Goal: Task Accomplishment & Management: Complete application form

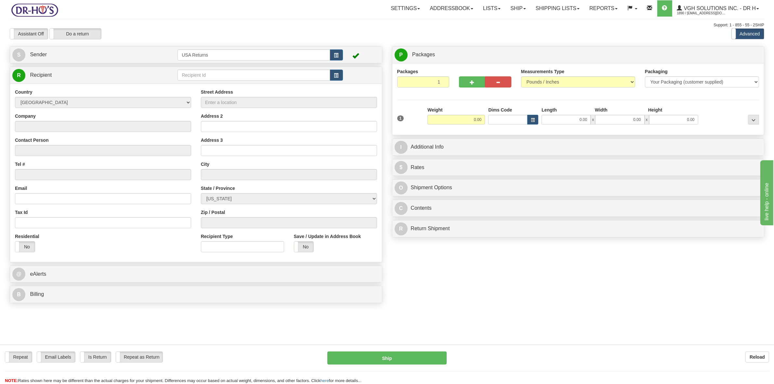
drag, startPoint x: 601, startPoint y: 0, endPoint x: 211, endPoint y: 30, distance: 390.9
click at [219, 29] on div "Assistant On Assistant Off Do a return Do a return" at bounding box center [164, 33] width 319 height 11
click at [341, 56] on button "button" at bounding box center [336, 54] width 13 height 11
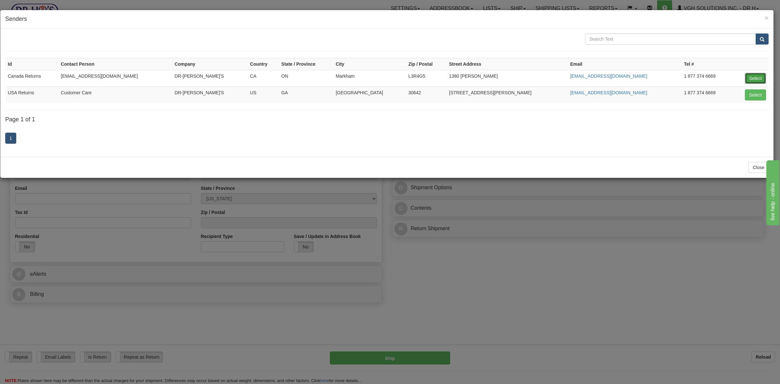
click at [619, 78] on button "Select" at bounding box center [755, 78] width 21 height 11
type input "Canada Returns"
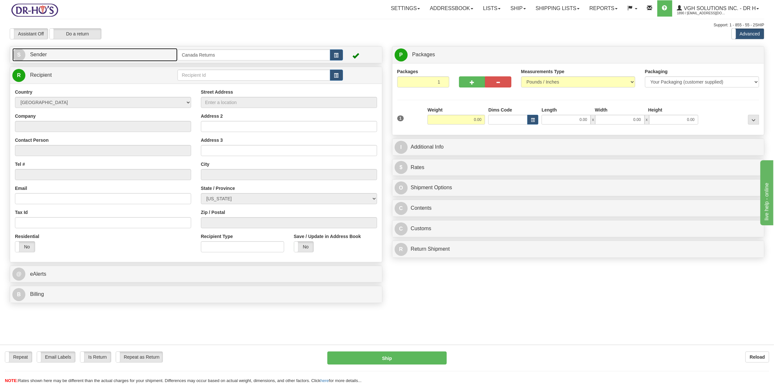
click at [59, 53] on link "S Sender" at bounding box center [94, 54] width 165 height 13
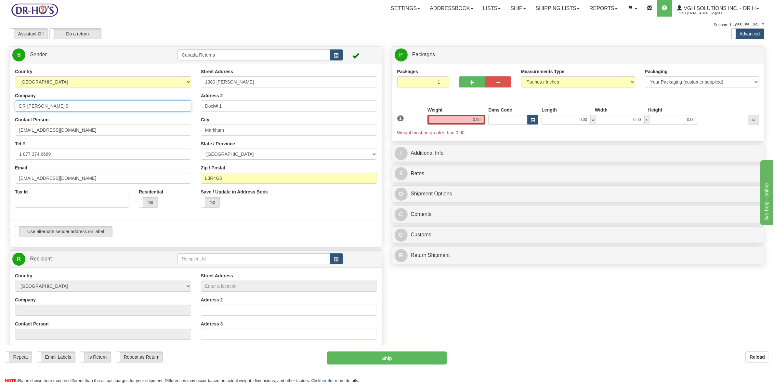
drag, startPoint x: 50, startPoint y: 106, endPoint x: 0, endPoint y: 104, distance: 49.8
click at [0, 104] on div "Toggle navigation Settings Shipping Preferences Fields Preferences New" at bounding box center [387, 264] width 774 height 529
drag, startPoint x: 28, startPoint y: 128, endPoint x: 0, endPoint y: 129, distance: 28.0
click at [0, 129] on div "Toggle navigation Settings Shipping Preferences Fields Preferences New" at bounding box center [387, 264] width 774 height 529
drag, startPoint x: 56, startPoint y: 154, endPoint x: 19, endPoint y: 159, distance: 37.4
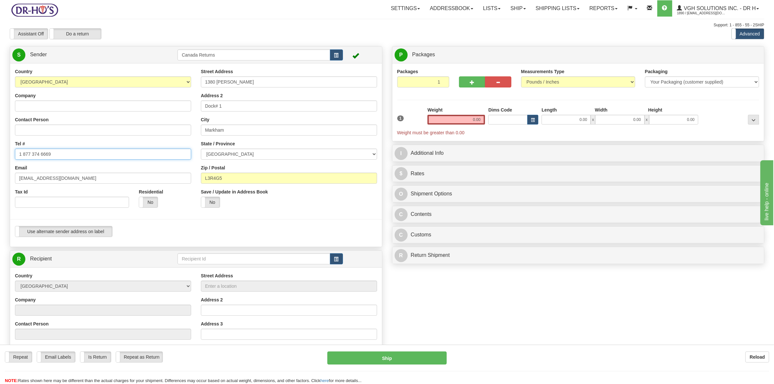
click at [0, 155] on div "Toggle navigation Settings Shipping Preferences Fields Preferences New" at bounding box center [387, 264] width 774 height 529
drag, startPoint x: 67, startPoint y: 180, endPoint x: 3, endPoint y: 172, distance: 64.6
click at [0, 175] on div "Toggle navigation Settings Shipping Preferences Fields Preferences New" at bounding box center [387, 264] width 774 height 529
click at [34, 105] on input "Company" at bounding box center [103, 105] width 176 height 11
paste input "Profile Contacts Notes Interactions Quotes and orders Assets Billing Issues Sub…"
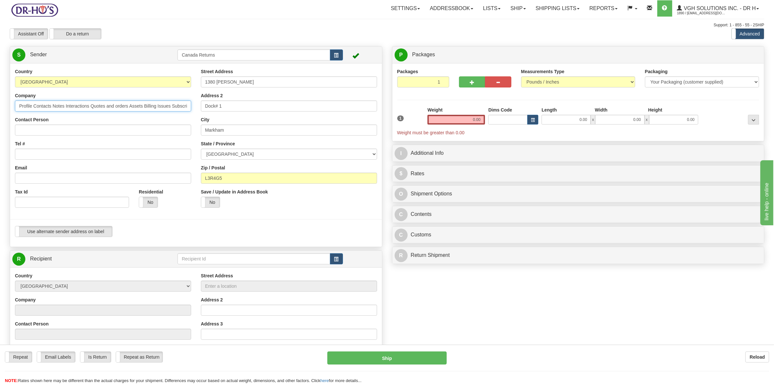
scroll to position [0, 51]
drag, startPoint x: 150, startPoint y: 105, endPoint x: 58, endPoint y: 105, distance: 92.6
click at [58, 105] on input "Profile Contacts Notes Interactions Quotes and orders Assets Billing Issues Sub…" at bounding box center [103, 105] width 176 height 11
type input "[PERSON_NAME]"
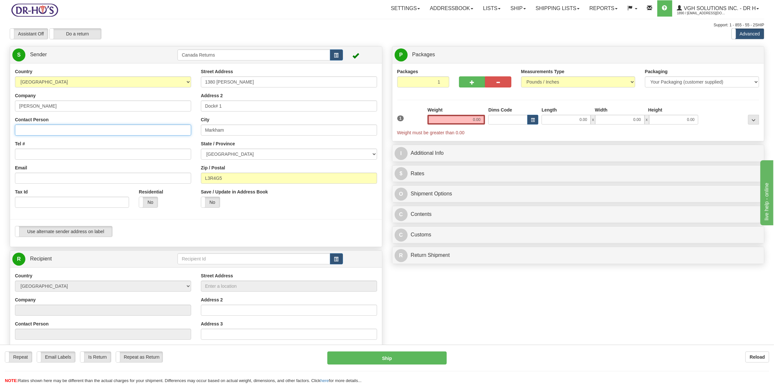
click at [33, 131] on input "Contact Person" at bounding box center [103, 129] width 176 height 11
drag, startPoint x: 62, startPoint y: 106, endPoint x: 8, endPoint y: 107, distance: 54.0
click at [10, 107] on div "Country [GEOGRAPHIC_DATA] [GEOGRAPHIC_DATA] [GEOGRAPHIC_DATA] [GEOGRAPHIC_DATA]…" at bounding box center [196, 155] width 372 height 174
click at [54, 124] on input "Contact Person" at bounding box center [103, 129] width 176 height 11
paste input "[PERSON_NAME]"
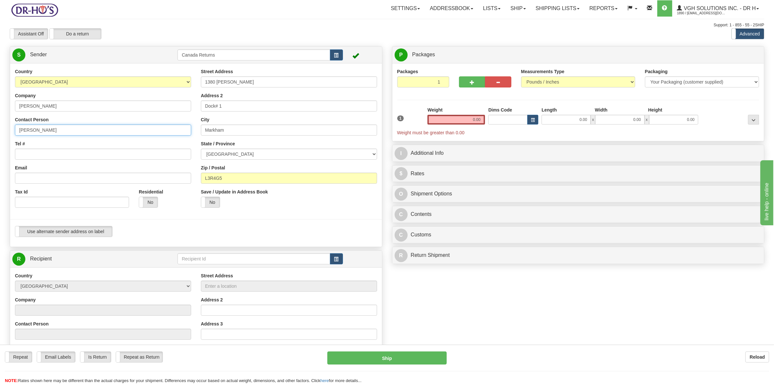
type input "[PERSON_NAME]"
click at [38, 158] on input "Tel #" at bounding box center [103, 154] width 176 height 11
paste input "5065316540"
type input "5065316540"
click at [62, 177] on input "Email" at bounding box center [103, 178] width 176 height 11
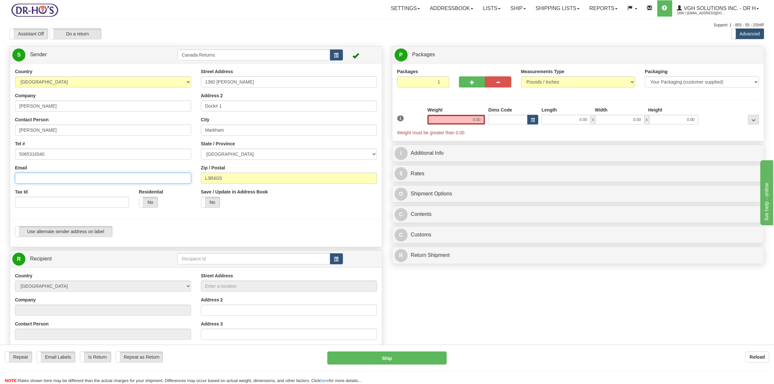
paste input "[PERSON_NAME][EMAIL_ADDRESS][PERSON_NAME][DOMAIN_NAME]"
type input "[PERSON_NAME][EMAIL_ADDRESS][PERSON_NAME][DOMAIN_NAME]"
drag, startPoint x: 201, startPoint y: 84, endPoint x: 196, endPoint y: 84, distance: 4.6
click at [196, 84] on div "Street Address [STREET_ADDRESS][PERSON_NAME] Address 2 Dock# 1 City [GEOGRAPHIC…" at bounding box center [289, 140] width 186 height 144
drag, startPoint x: 223, startPoint y: 107, endPoint x: 212, endPoint y: 127, distance: 23.1
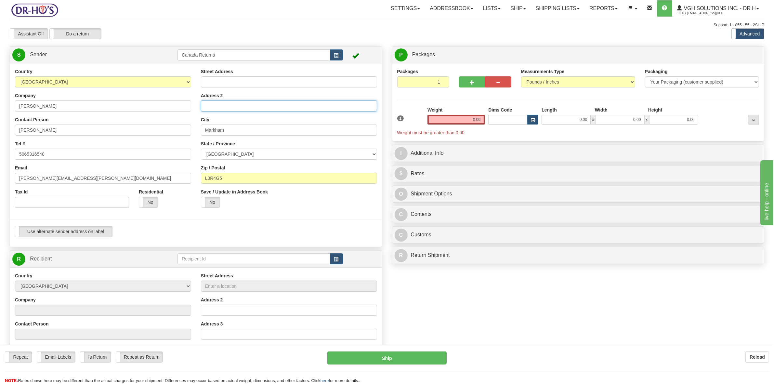
click at [179, 111] on div "Country [GEOGRAPHIC_DATA] [GEOGRAPHIC_DATA] [GEOGRAPHIC_DATA] [GEOGRAPHIC_DATA]…" at bounding box center [196, 155] width 372 height 174
drag, startPoint x: 218, startPoint y: 132, endPoint x: 172, endPoint y: 137, distance: 45.8
click at [173, 136] on div "Country [GEOGRAPHIC_DATA] [GEOGRAPHIC_DATA] [GEOGRAPHIC_DATA] [GEOGRAPHIC_DATA]…" at bounding box center [196, 155] width 372 height 174
drag, startPoint x: 221, startPoint y: 178, endPoint x: 181, endPoint y: 176, distance: 40.1
click at [183, 176] on div "Country [GEOGRAPHIC_DATA] [GEOGRAPHIC_DATA] [GEOGRAPHIC_DATA] [GEOGRAPHIC_DATA]…" at bounding box center [196, 155] width 372 height 174
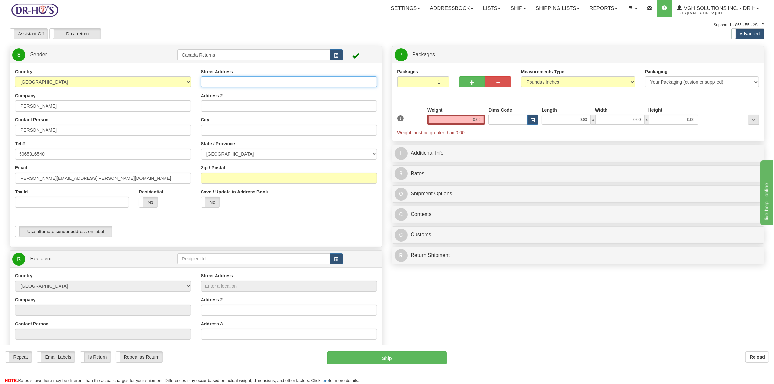
click at [215, 86] on input "Street Address" at bounding box center [289, 81] width 176 height 11
paste input "2 ALLÉE [PERSON_NAME]"
type input "2 ALLÉE [PERSON_NAME]"
drag, startPoint x: 217, startPoint y: 105, endPoint x: 323, endPoint y: 68, distance: 112.4
click at [218, 105] on input "Address 2" at bounding box center [289, 105] width 176 height 11
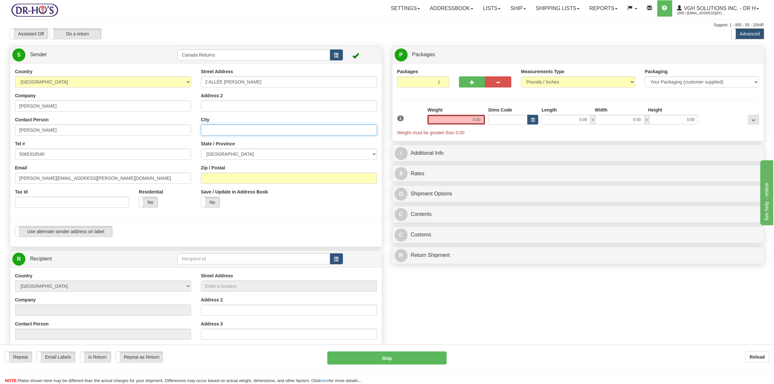
drag, startPoint x: 250, startPoint y: 134, endPoint x: 276, endPoint y: 117, distance: 31.2
click at [252, 133] on input "City" at bounding box center [289, 129] width 176 height 11
paste input "COCAGNE"
type input "COCAGNE"
click at [282, 154] on select "[GEOGRAPHIC_DATA] [GEOGRAPHIC_DATA] [GEOGRAPHIC_DATA] [GEOGRAPHIC_DATA] [GEOGRA…" at bounding box center [289, 154] width 176 height 11
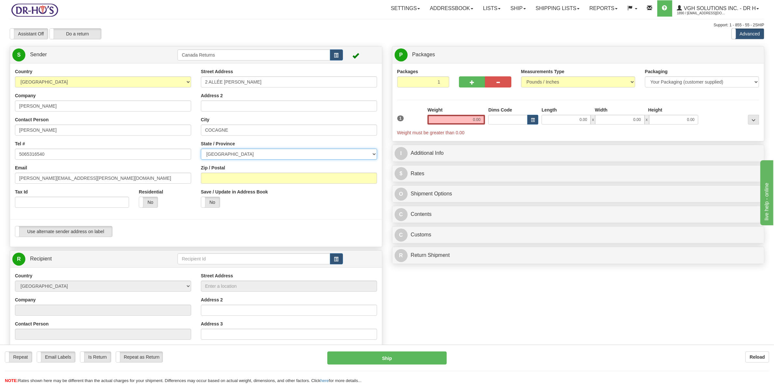
select select "NB"
click at [201, 149] on select "[GEOGRAPHIC_DATA] [GEOGRAPHIC_DATA] [GEOGRAPHIC_DATA] [GEOGRAPHIC_DATA] [GEOGRA…" at bounding box center [289, 154] width 176 height 11
click at [231, 181] on input "Zip / Postal" at bounding box center [289, 178] width 176 height 11
paste input "E4R 0H3"
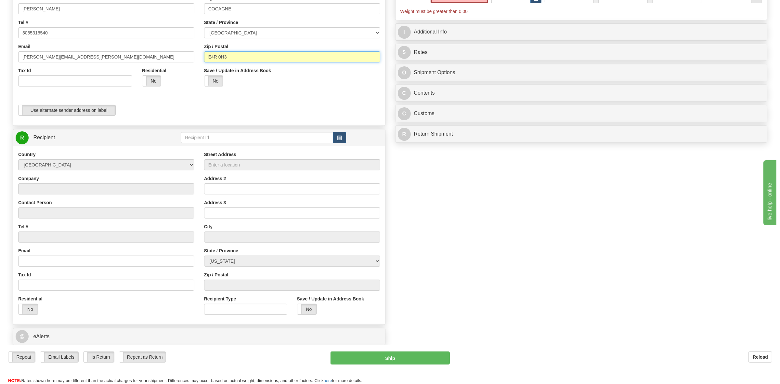
scroll to position [122, 0]
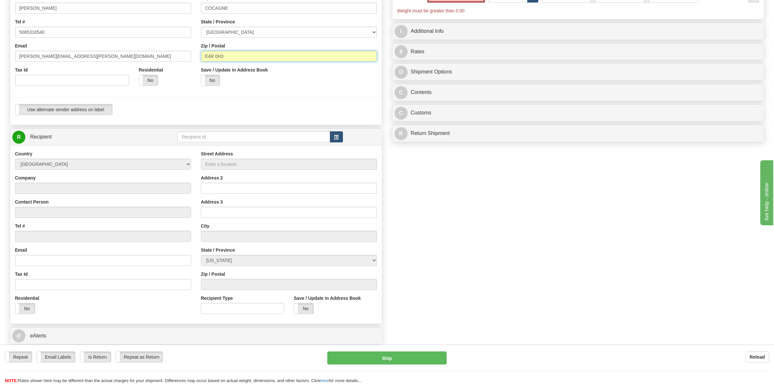
type input "E4R 0H3"
click at [335, 138] on span "button" at bounding box center [336, 137] width 5 height 4
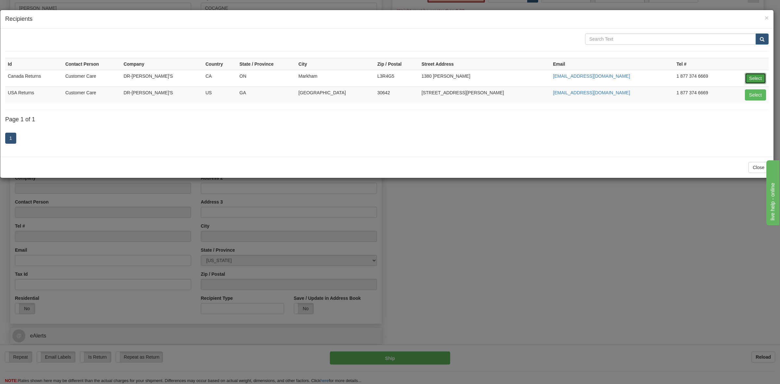
click at [619, 75] on button "Select" at bounding box center [755, 78] width 21 height 11
type input "Canada Returns"
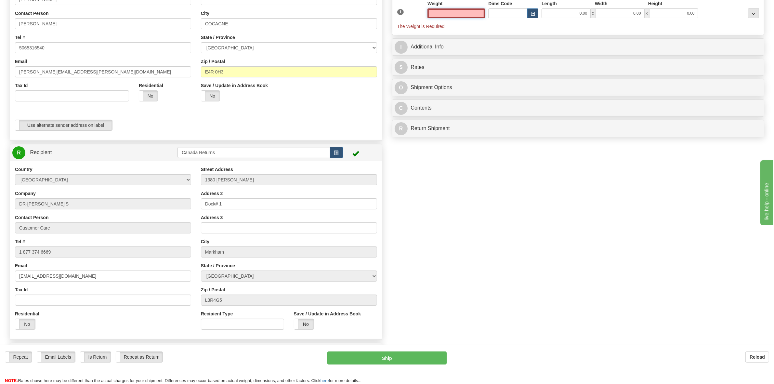
scroll to position [34, 0]
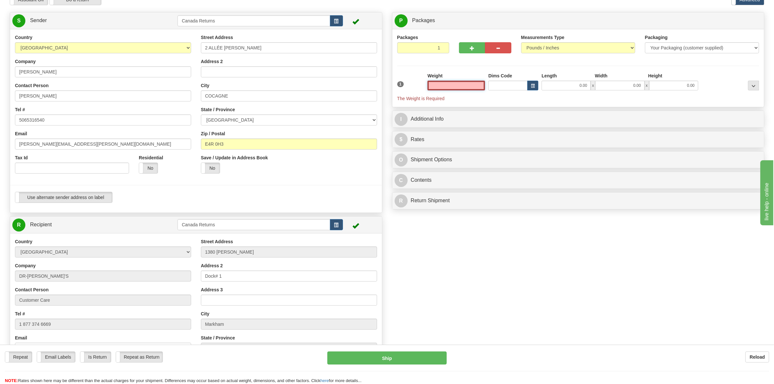
click at [475, 86] on input "text" at bounding box center [456, 86] width 58 height 10
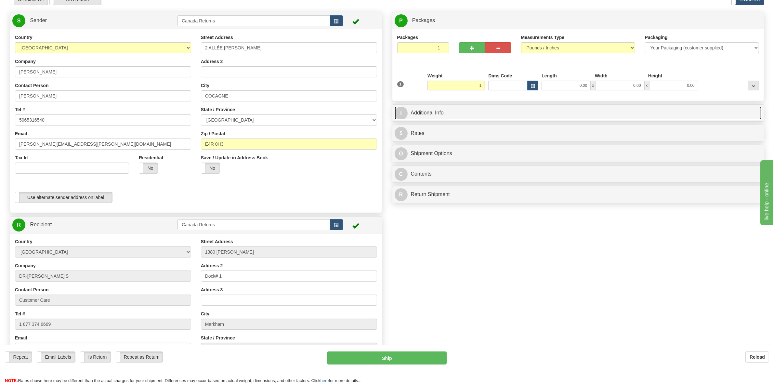
type input "1.00"
click at [433, 112] on link "I Additional Info" at bounding box center [578, 112] width 367 height 13
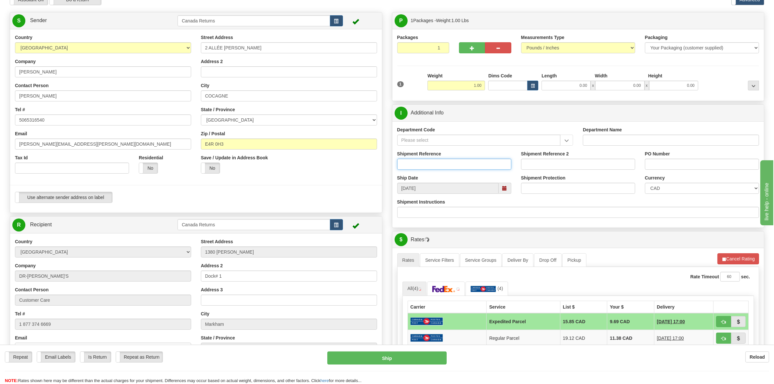
click at [443, 166] on input "Shipment Reference" at bounding box center [454, 164] width 114 height 11
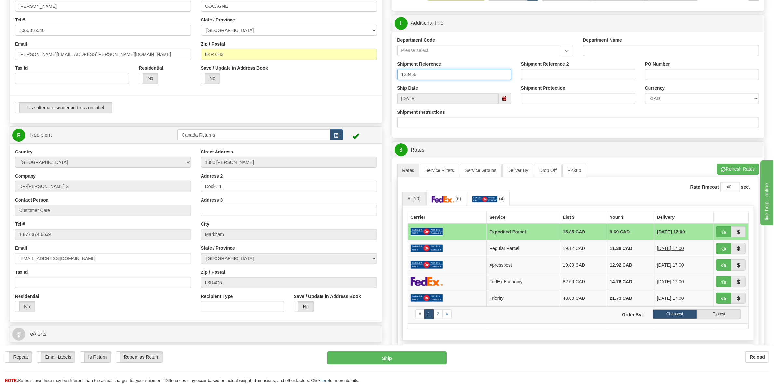
scroll to position [156, 0]
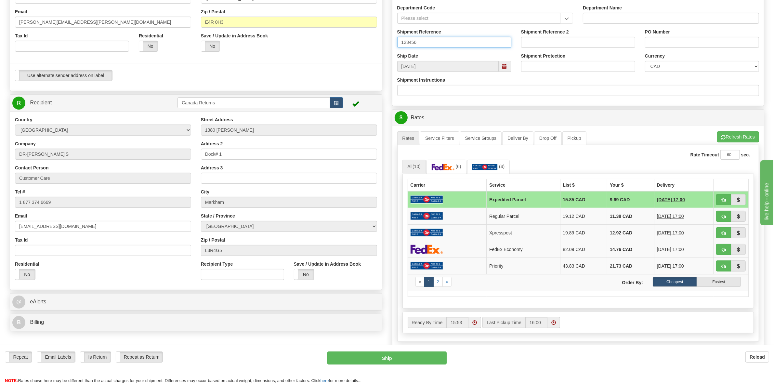
click at [506, 66] on span at bounding box center [504, 66] width 5 height 5
type input "123456"
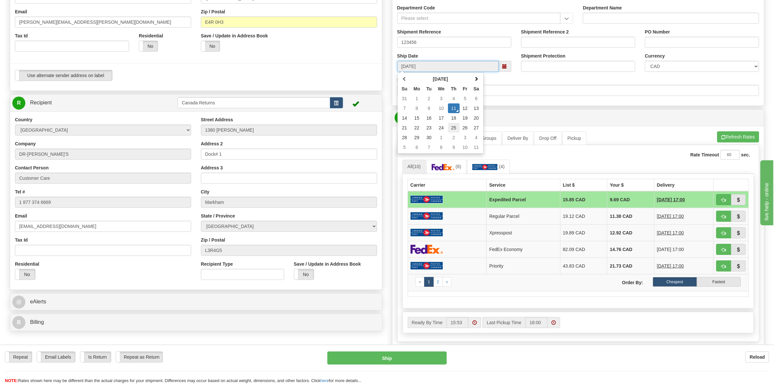
click at [454, 129] on td "25" at bounding box center [454, 128] width 12 height 10
type input "[DATE]"
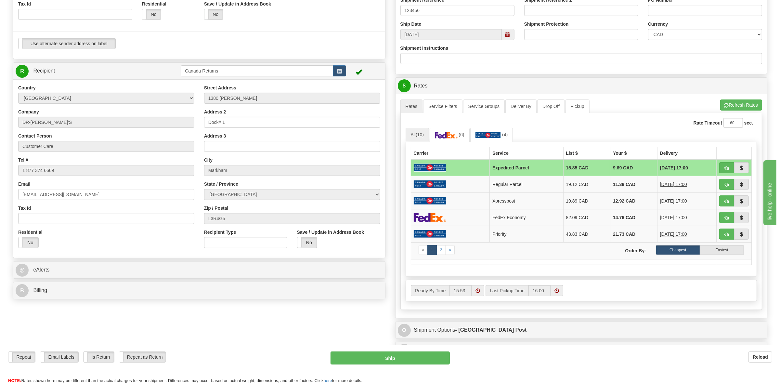
scroll to position [319, 0]
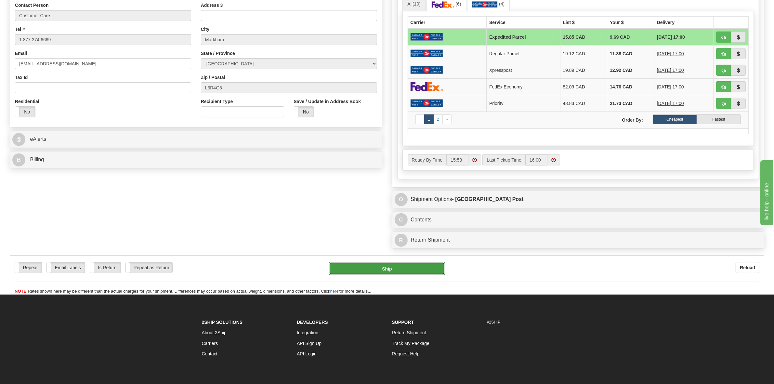
click at [397, 274] on button "Ship" at bounding box center [387, 268] width 116 height 13
type input "DOM.EP"
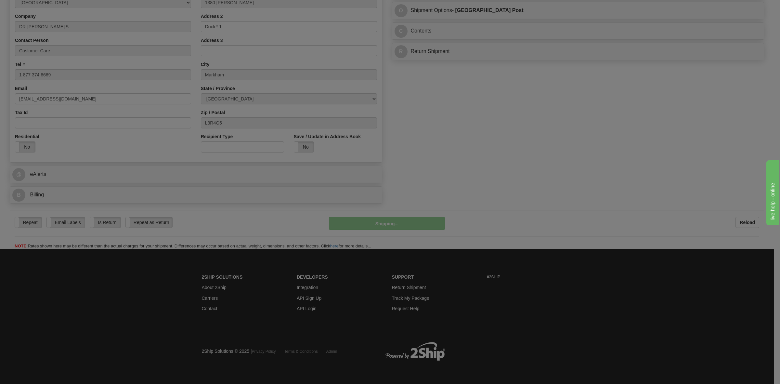
scroll to position [284, 0]
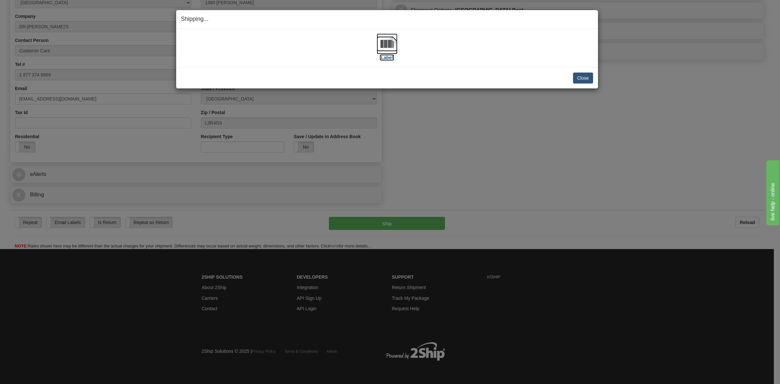
click at [385, 58] on label "[Label]" at bounding box center [387, 57] width 15 height 7
click at [583, 76] on button "Close" at bounding box center [583, 77] width 20 height 11
